Goal: Browse casually

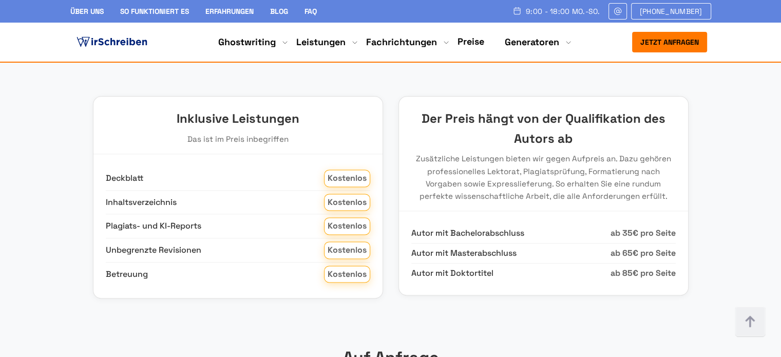
scroll to position [1334, 0]
